Goal: Navigation & Orientation: Find specific page/section

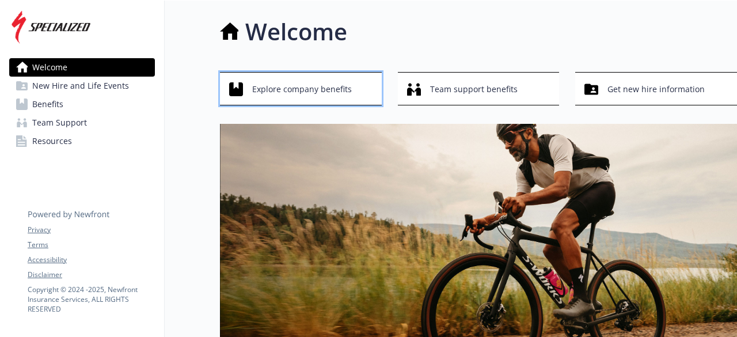
click at [285, 90] on span "Explore company benefits" at bounding box center [302, 89] width 100 height 22
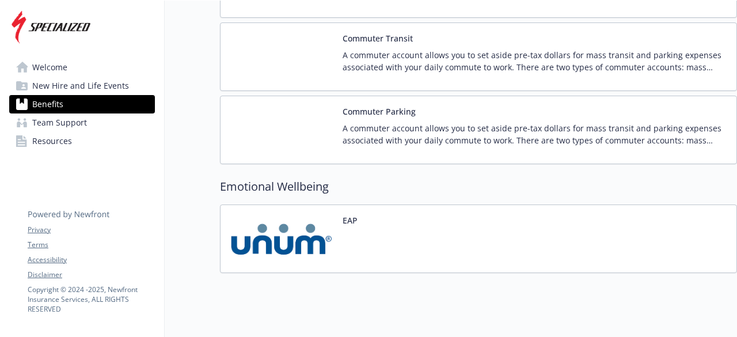
scroll to position [1365, 0]
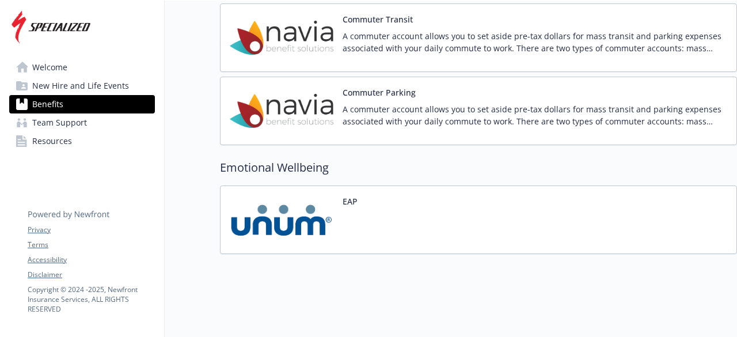
click at [52, 140] on span "Resources" at bounding box center [52, 141] width 40 height 18
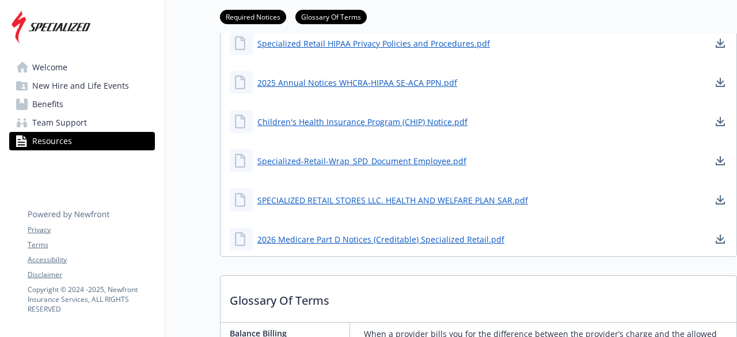
scroll to position [268, 0]
